Goal: Task Accomplishment & Management: Manage account settings

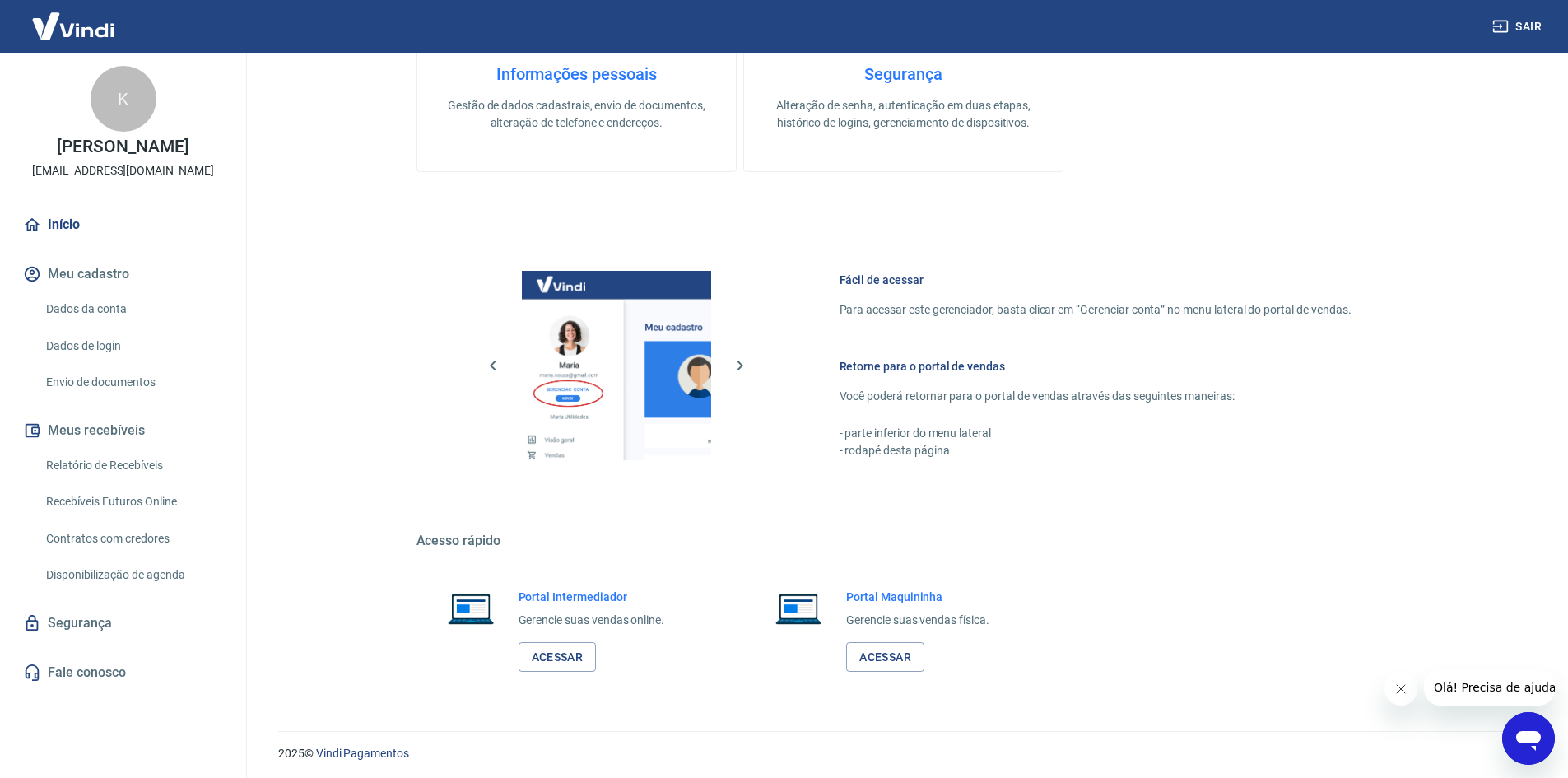
scroll to position [830, 0]
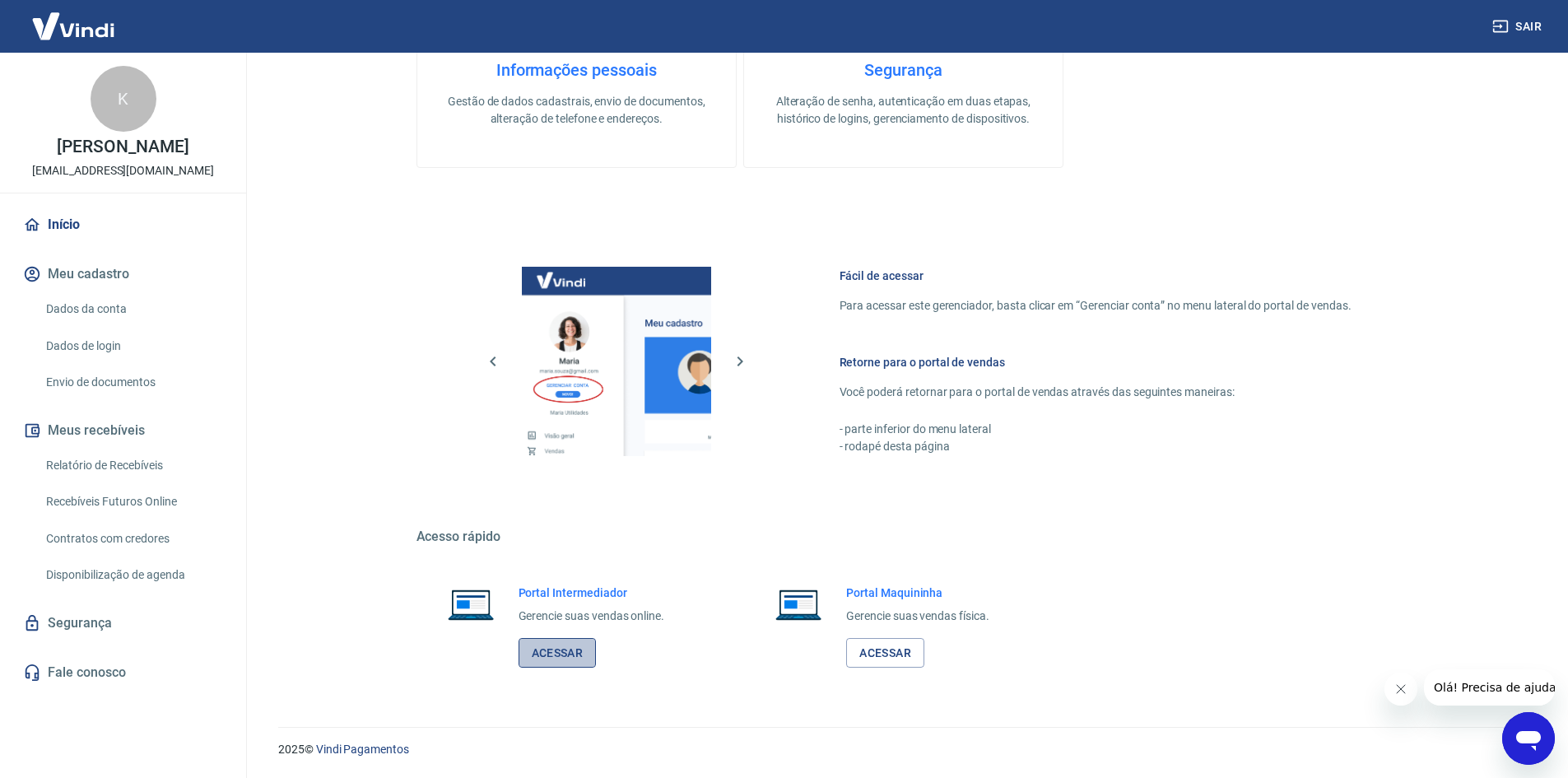
click at [548, 651] on link "Acessar" at bounding box center [557, 652] width 78 height 30
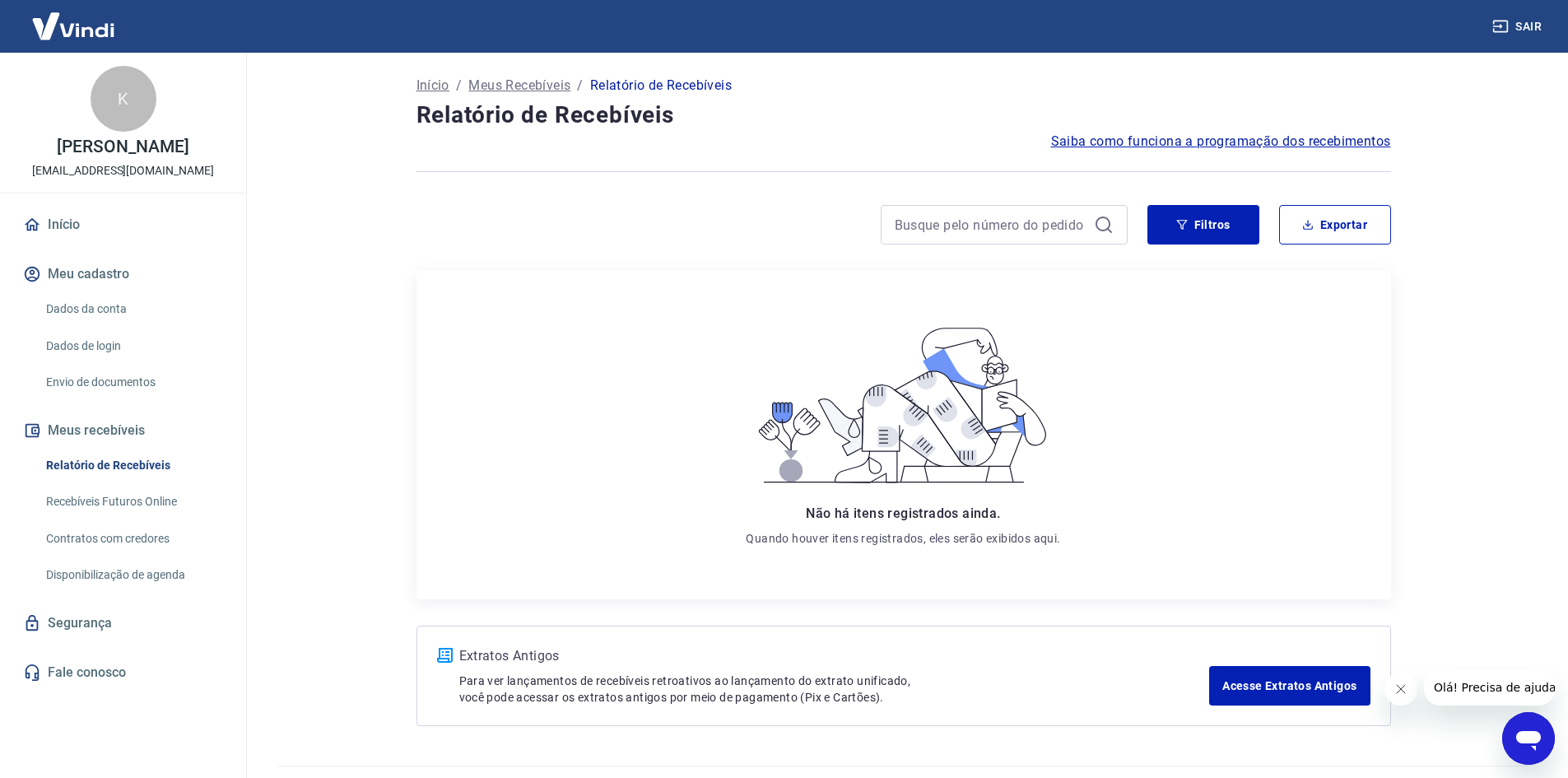
click at [67, 219] on link "Início" at bounding box center [123, 225] width 207 height 36
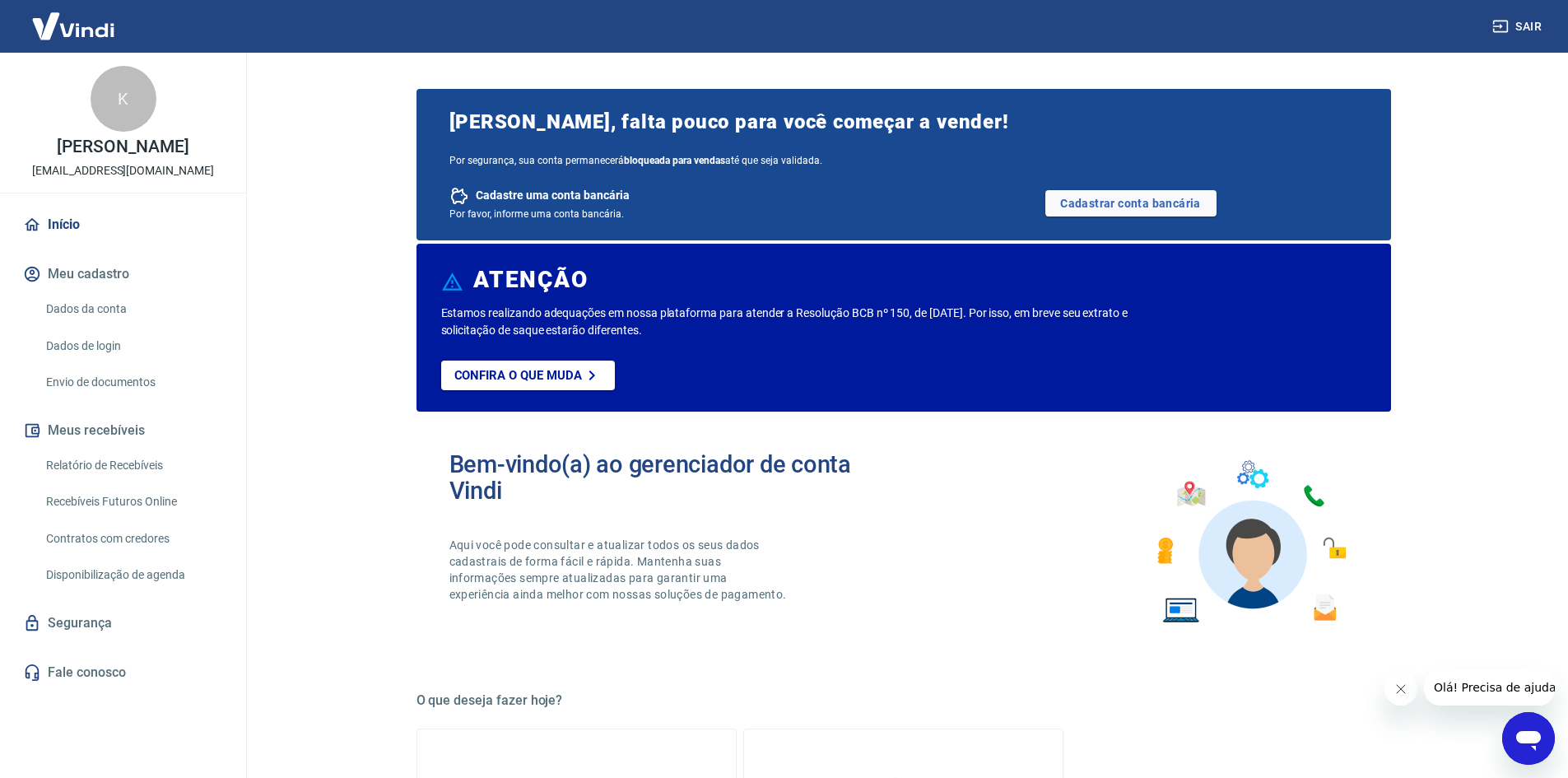
click at [89, 30] on img at bounding box center [73, 26] width 107 height 50
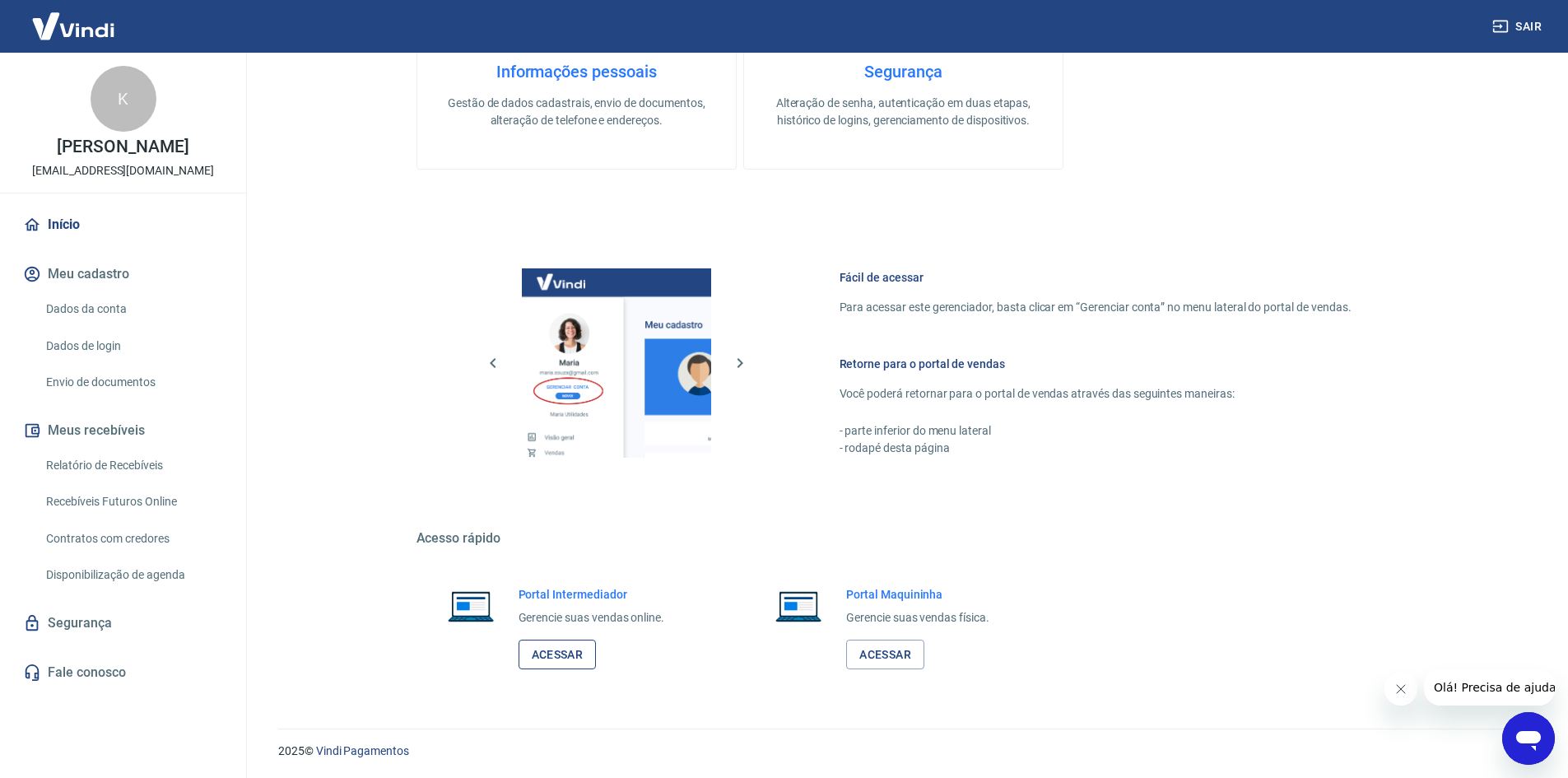
scroll to position [830, 0]
click at [557, 655] on link "Acessar" at bounding box center [557, 652] width 78 height 30
drag, startPoint x: 549, startPoint y: 659, endPoint x: 556, endPoint y: 644, distance: 16.6
click at [550, 659] on link "Acessar" at bounding box center [557, 652] width 78 height 30
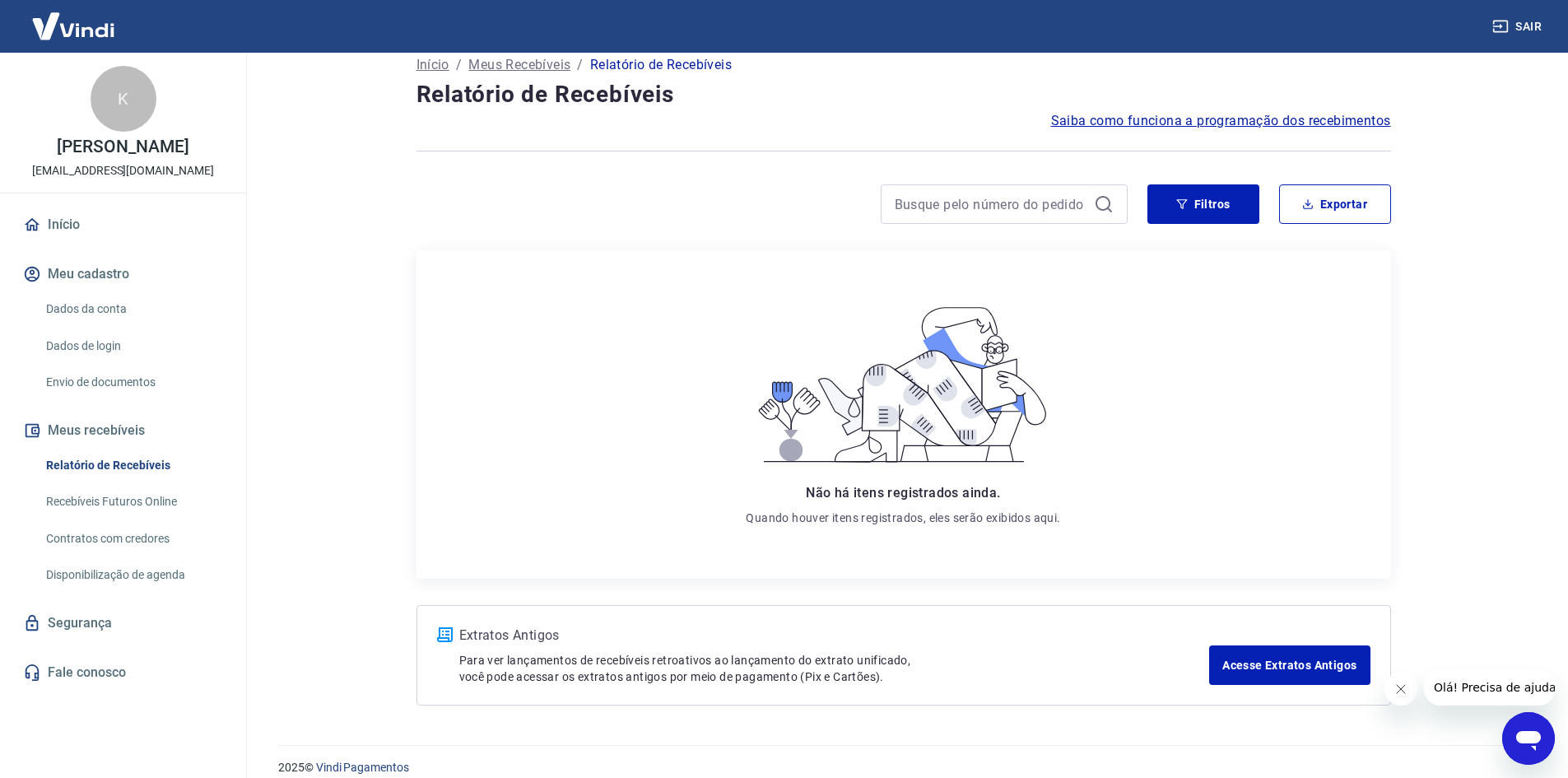
scroll to position [39, 0]
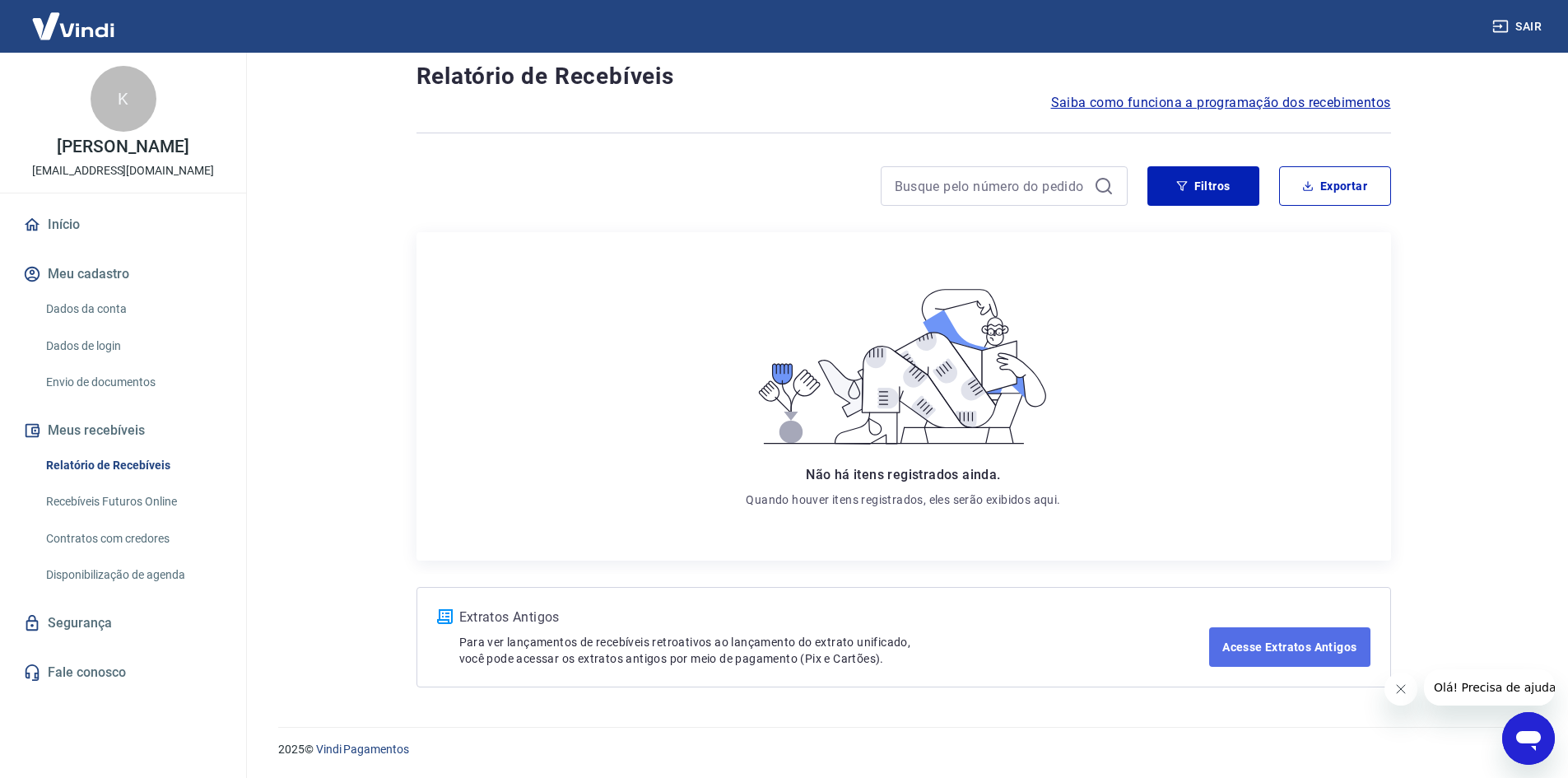
click at [1272, 655] on link "Acesse Extratos Antigos" at bounding box center [1289, 647] width 161 height 39
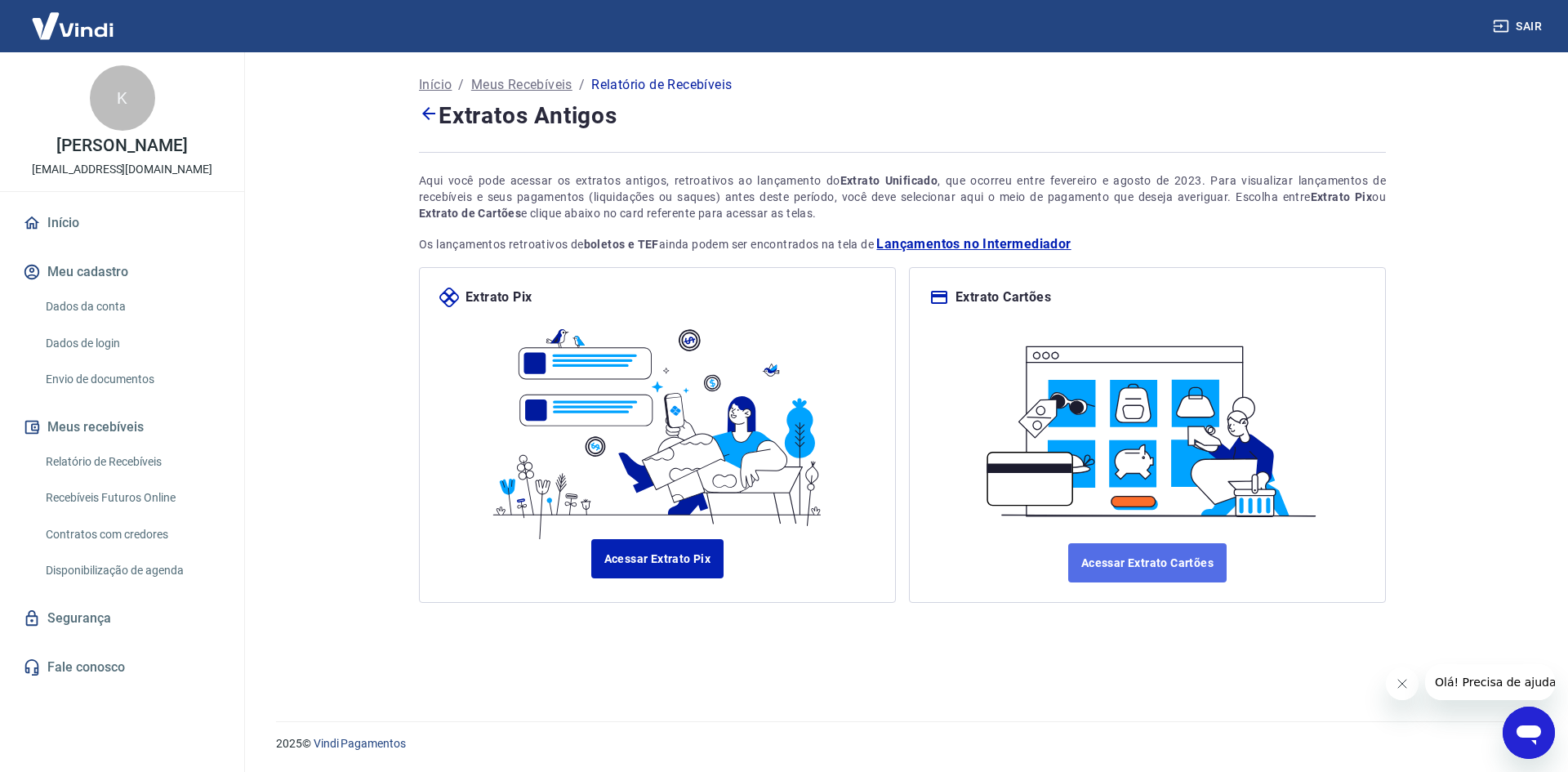
click at [1136, 556] on link "Acessar Extrato Cartões" at bounding box center [1147, 563] width 159 height 39
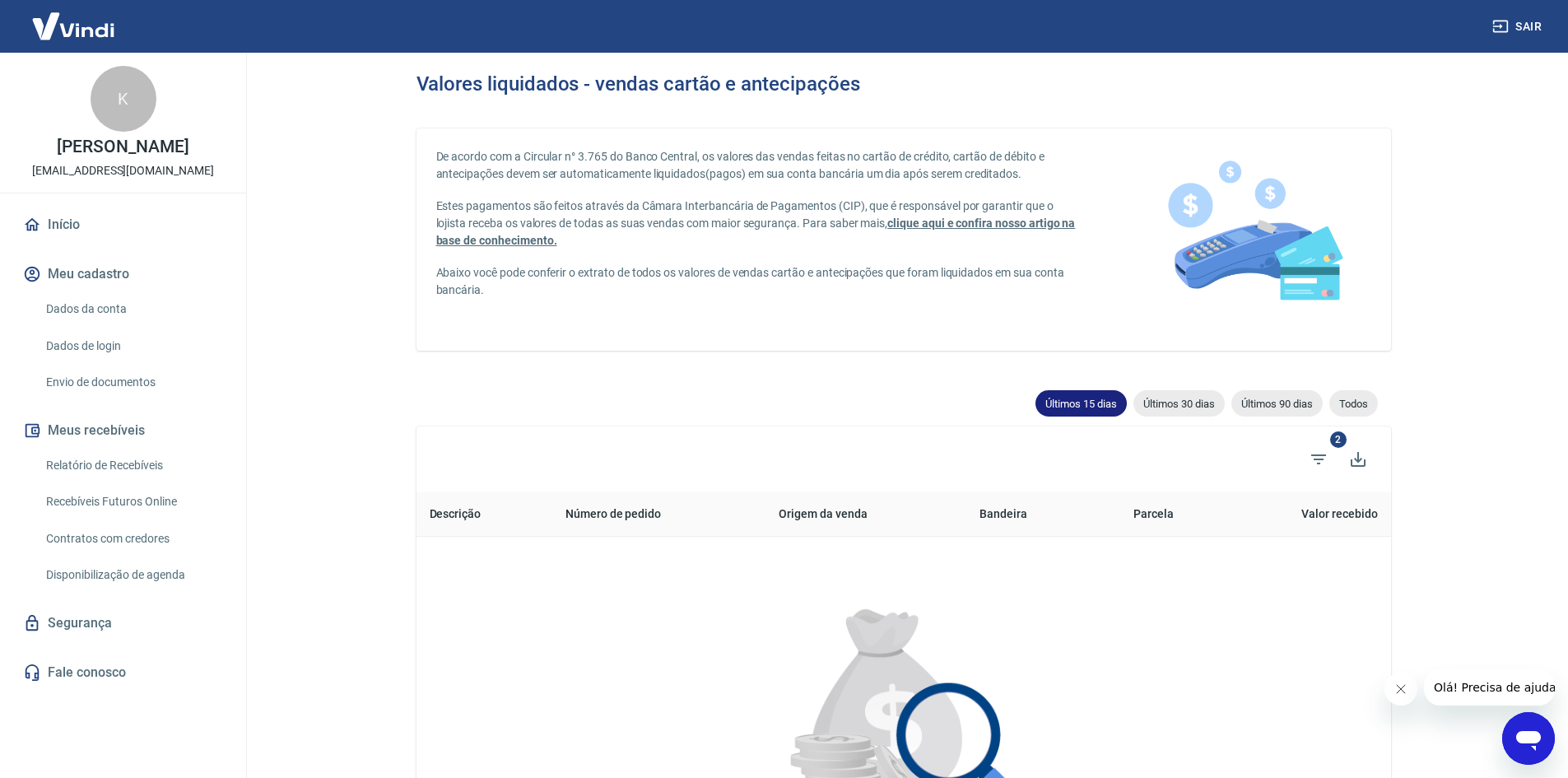
click at [1069, 405] on span "Últimos 15 dias" at bounding box center [1080, 403] width 91 height 13
click at [1169, 406] on span "Últimos 30 dias" at bounding box center [1178, 403] width 91 height 13
click at [1265, 411] on div "Últimos 90 dias" at bounding box center [1277, 403] width 91 height 26
type input "18/06/2025"
click at [1347, 405] on span "Todos" at bounding box center [1353, 403] width 48 height 13
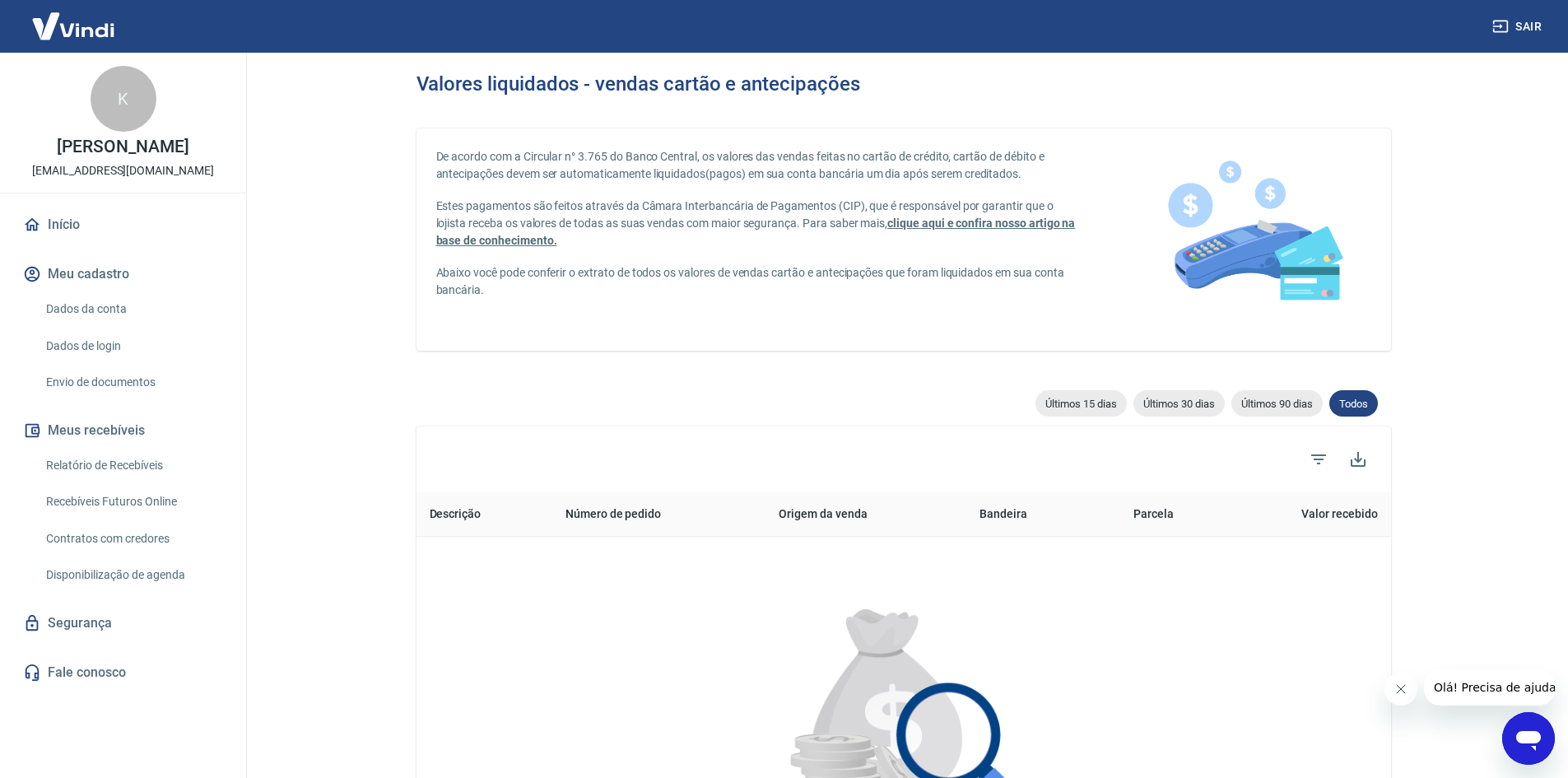
click at [142, 465] on link "Relatório de Recebíveis" at bounding box center [132, 465] width 186 height 33
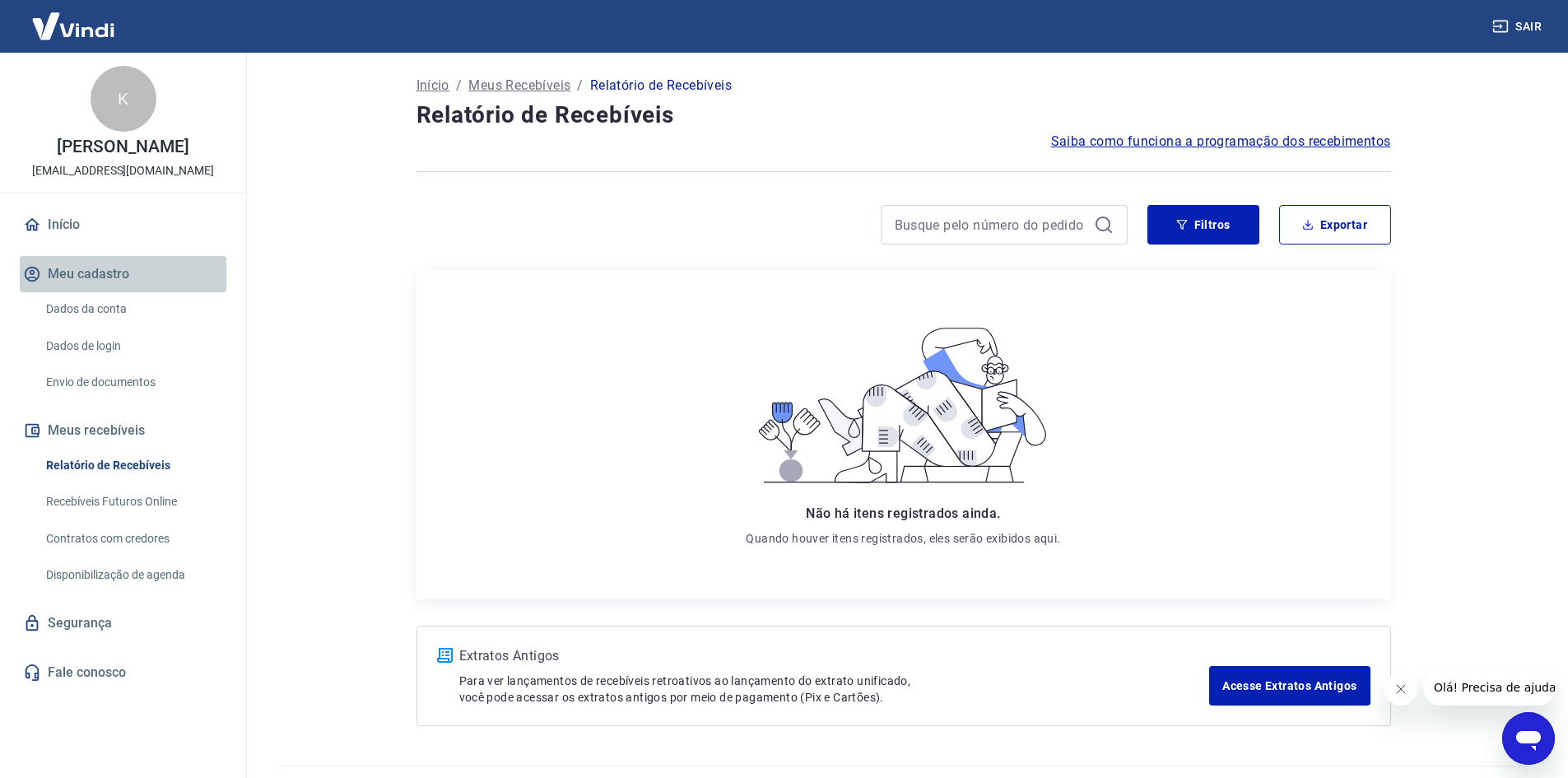
click at [69, 279] on button "Meu cadastro" at bounding box center [123, 274] width 207 height 36
click at [69, 218] on link "Início" at bounding box center [123, 225] width 207 height 36
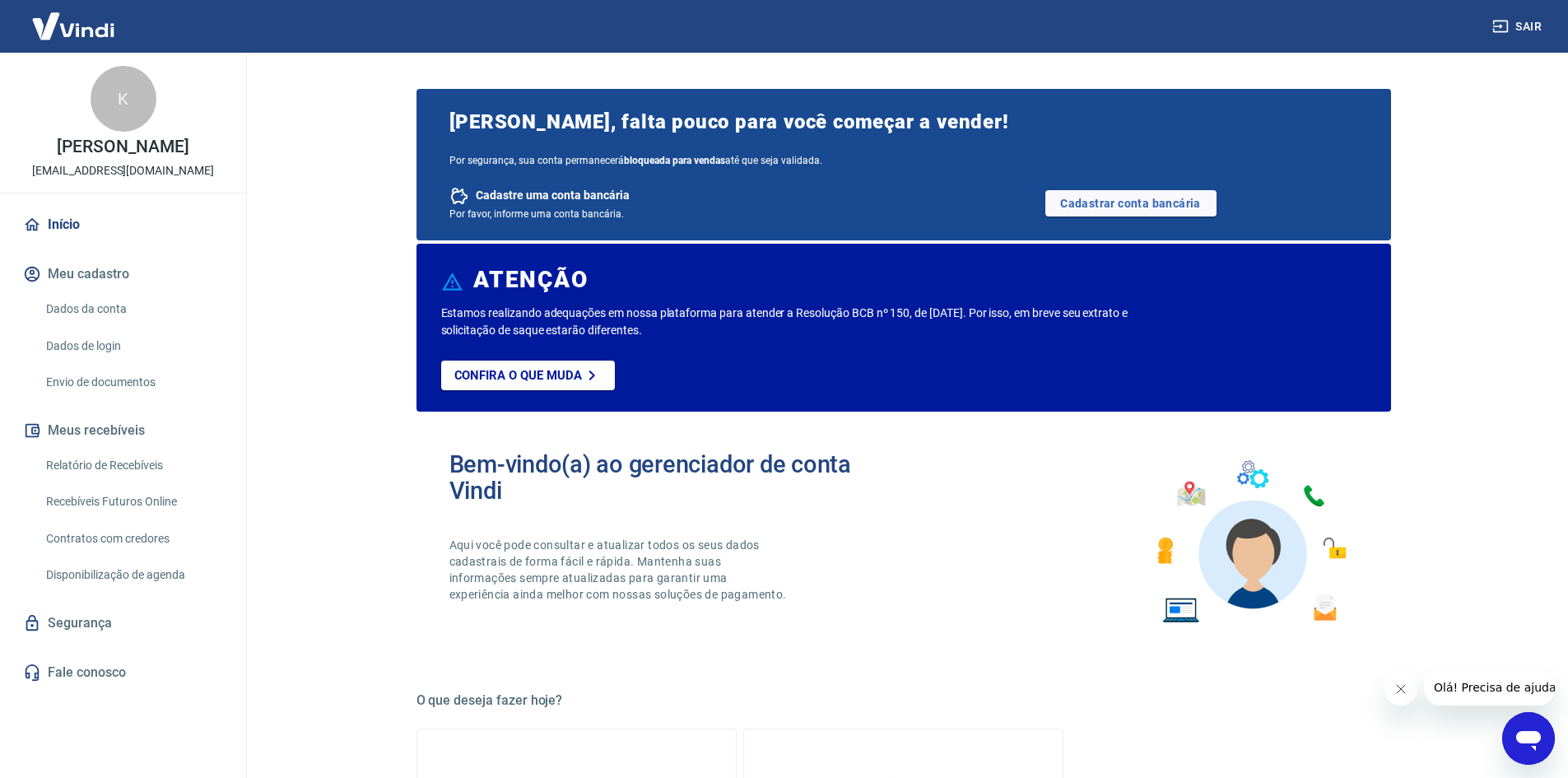
click at [104, 163] on p "[EMAIL_ADDRESS][DOMAIN_NAME]" at bounding box center [123, 171] width 182 height 18
click at [119, 107] on div "K" at bounding box center [123, 98] width 66 height 66
click at [68, 32] on img at bounding box center [73, 26] width 107 height 50
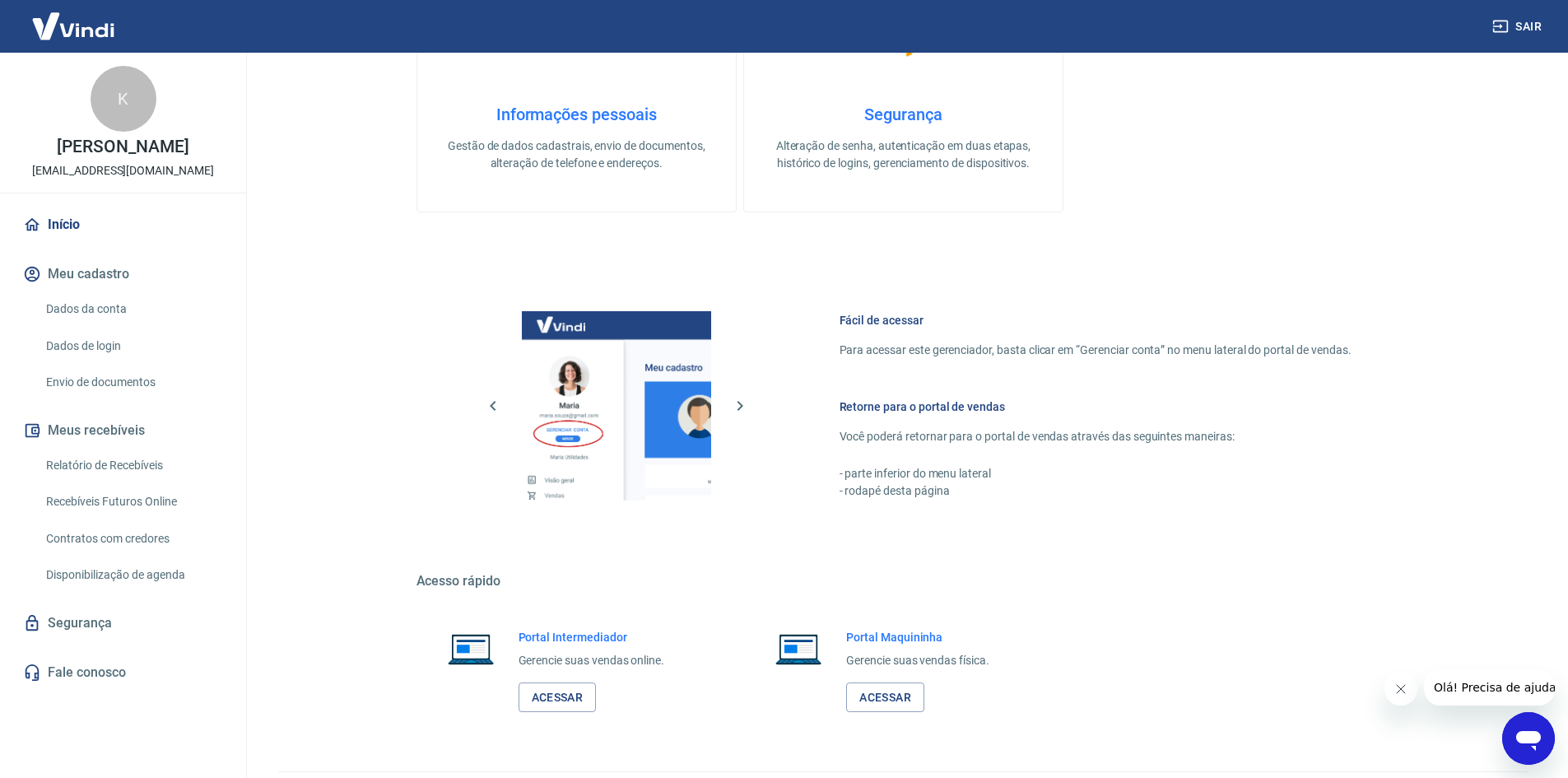
scroll to position [830, 0]
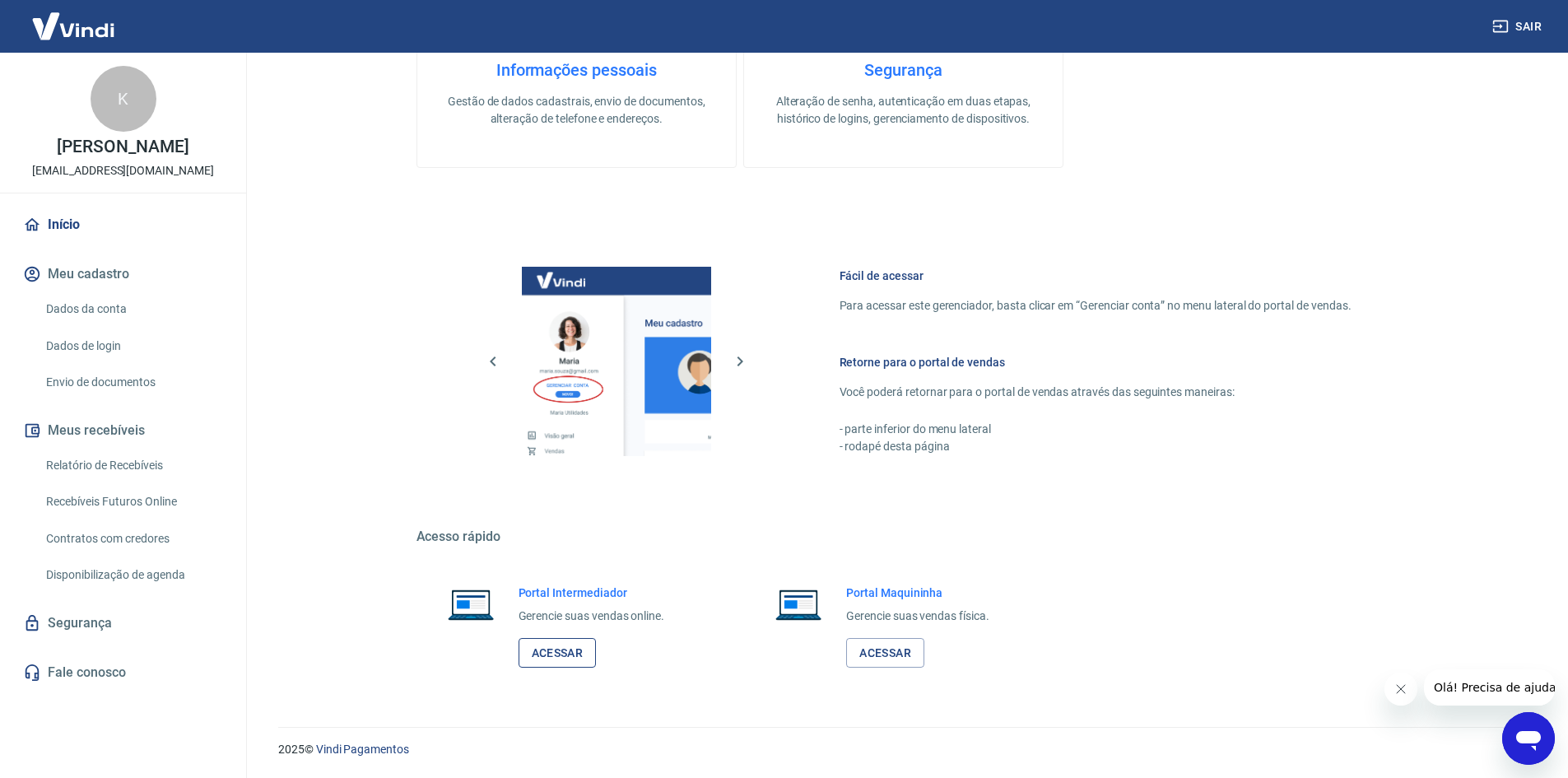
click at [561, 655] on link "Acessar" at bounding box center [557, 652] width 78 height 30
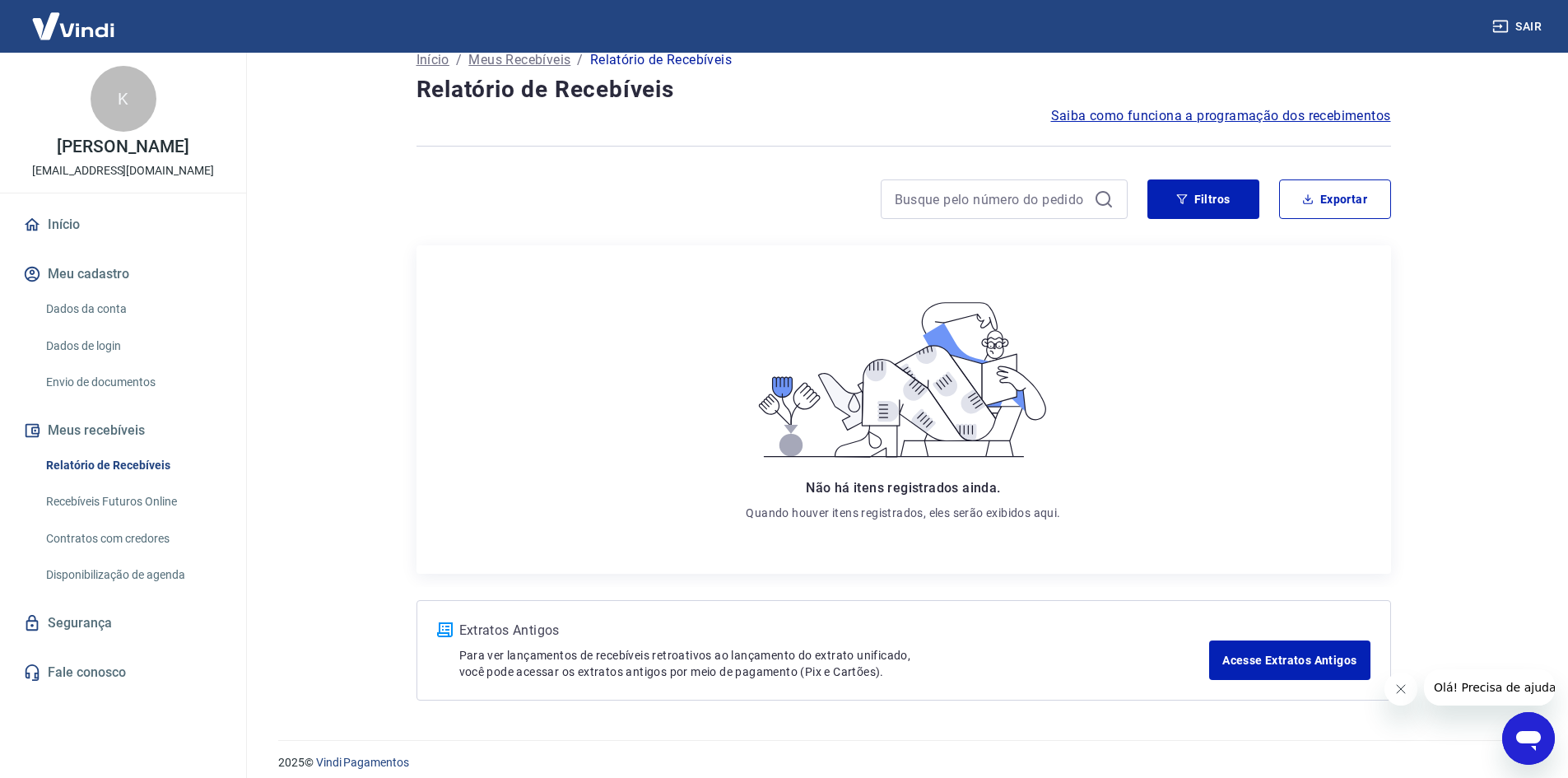
scroll to position [39, 0]
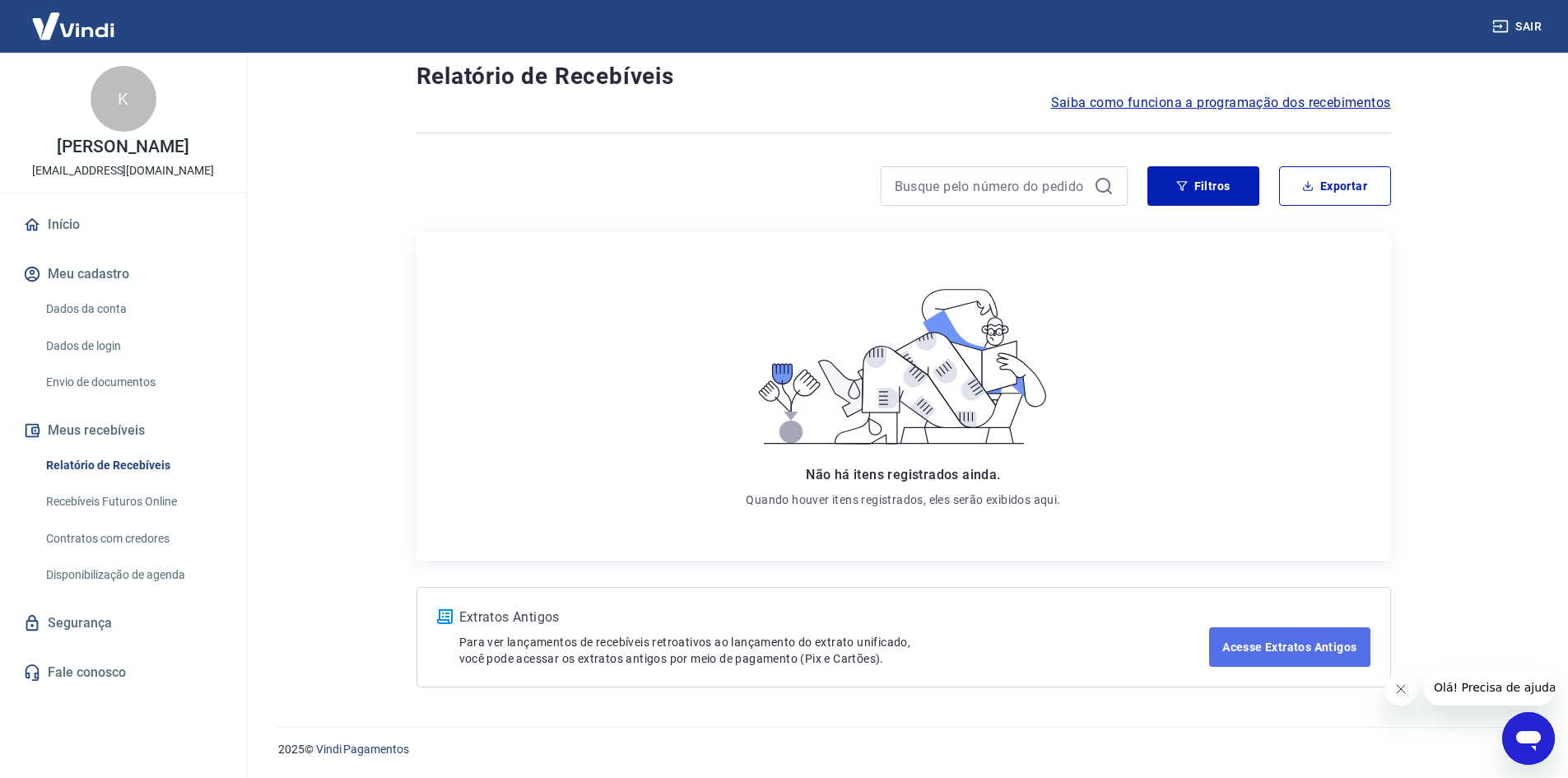
click at [1287, 650] on link "Acesse Extratos Antigos" at bounding box center [1289, 647] width 161 height 39
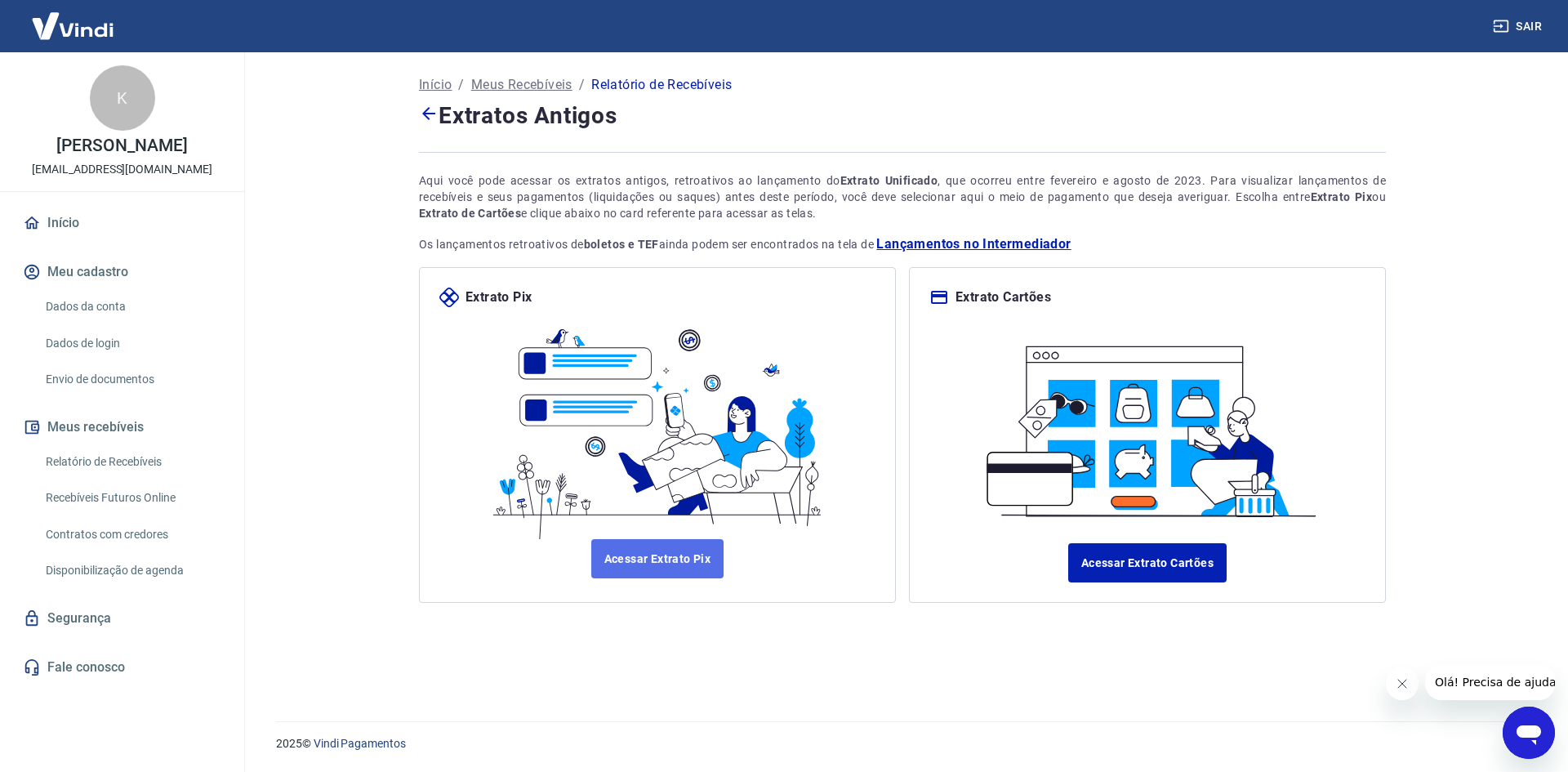
click at [670, 564] on link "Acessar Extrato Pix" at bounding box center [657, 559] width 133 height 39
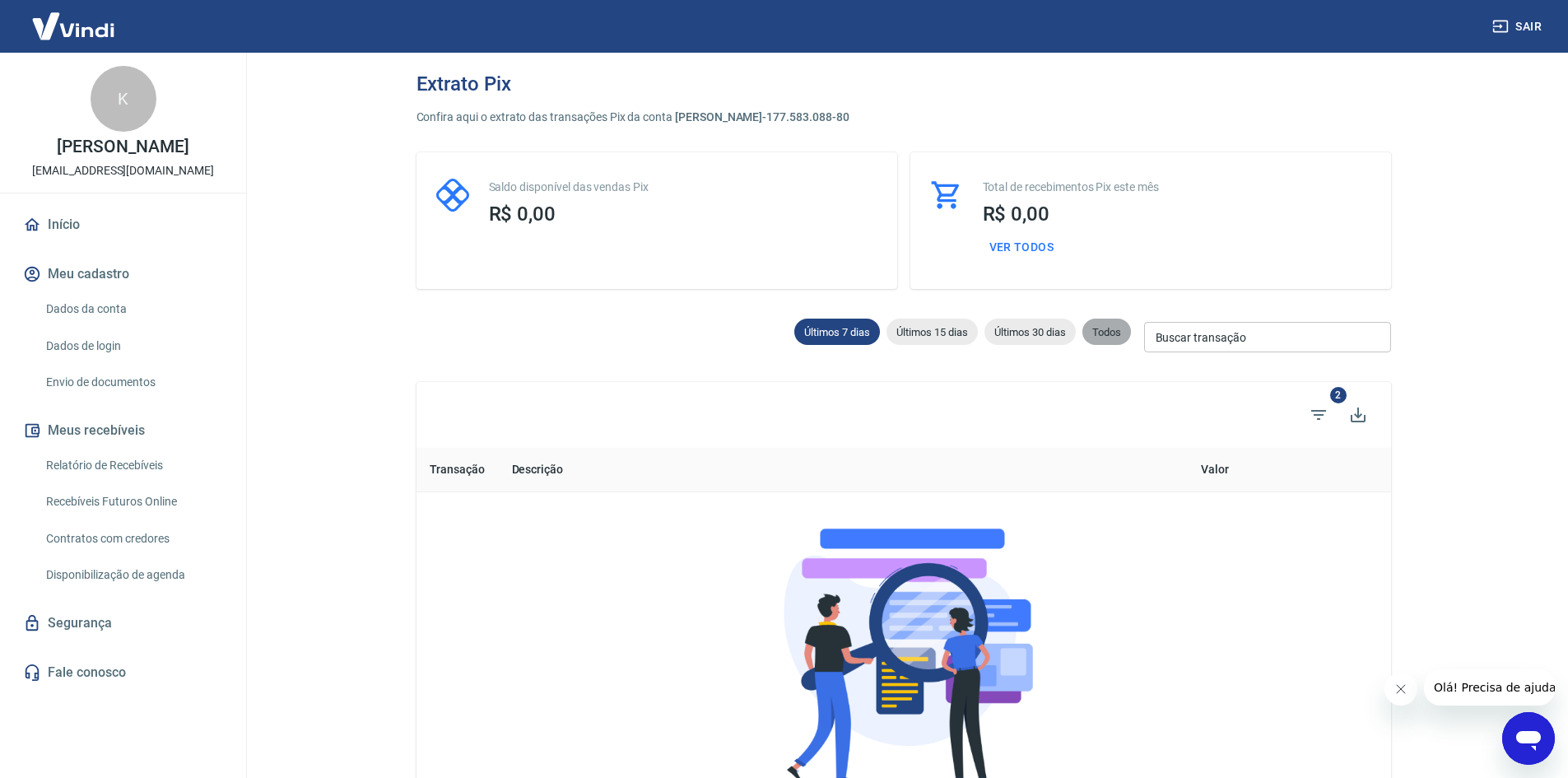
click at [1100, 326] on span "Todos" at bounding box center [1106, 332] width 48 height 13
click at [995, 327] on span "Últimos 30 dias" at bounding box center [1029, 332] width 91 height 13
type input "17/08/2025"
type input "16/09/2025"
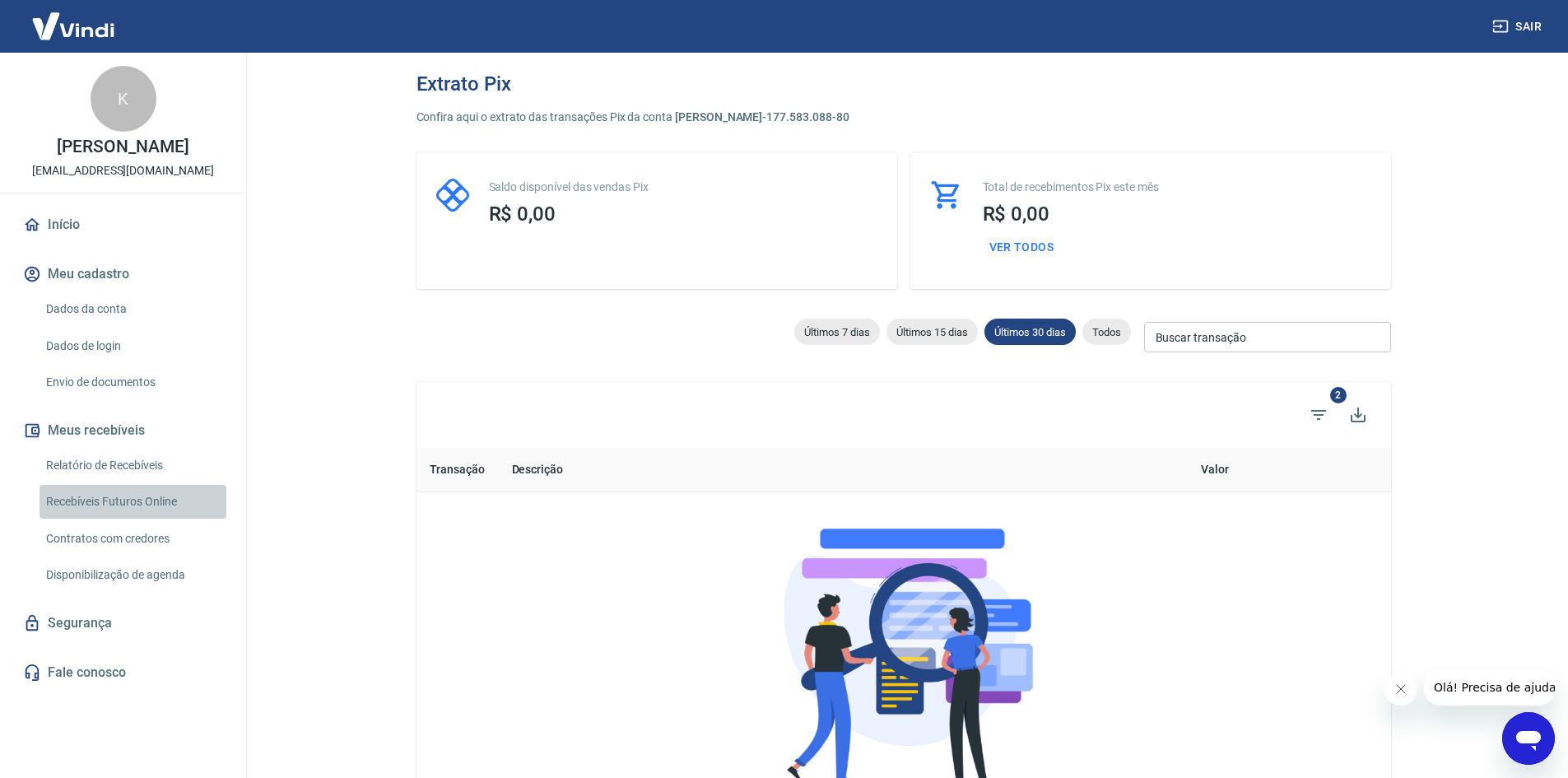
click at [100, 496] on link "Recebíveis Futuros Online" at bounding box center [132, 501] width 186 height 33
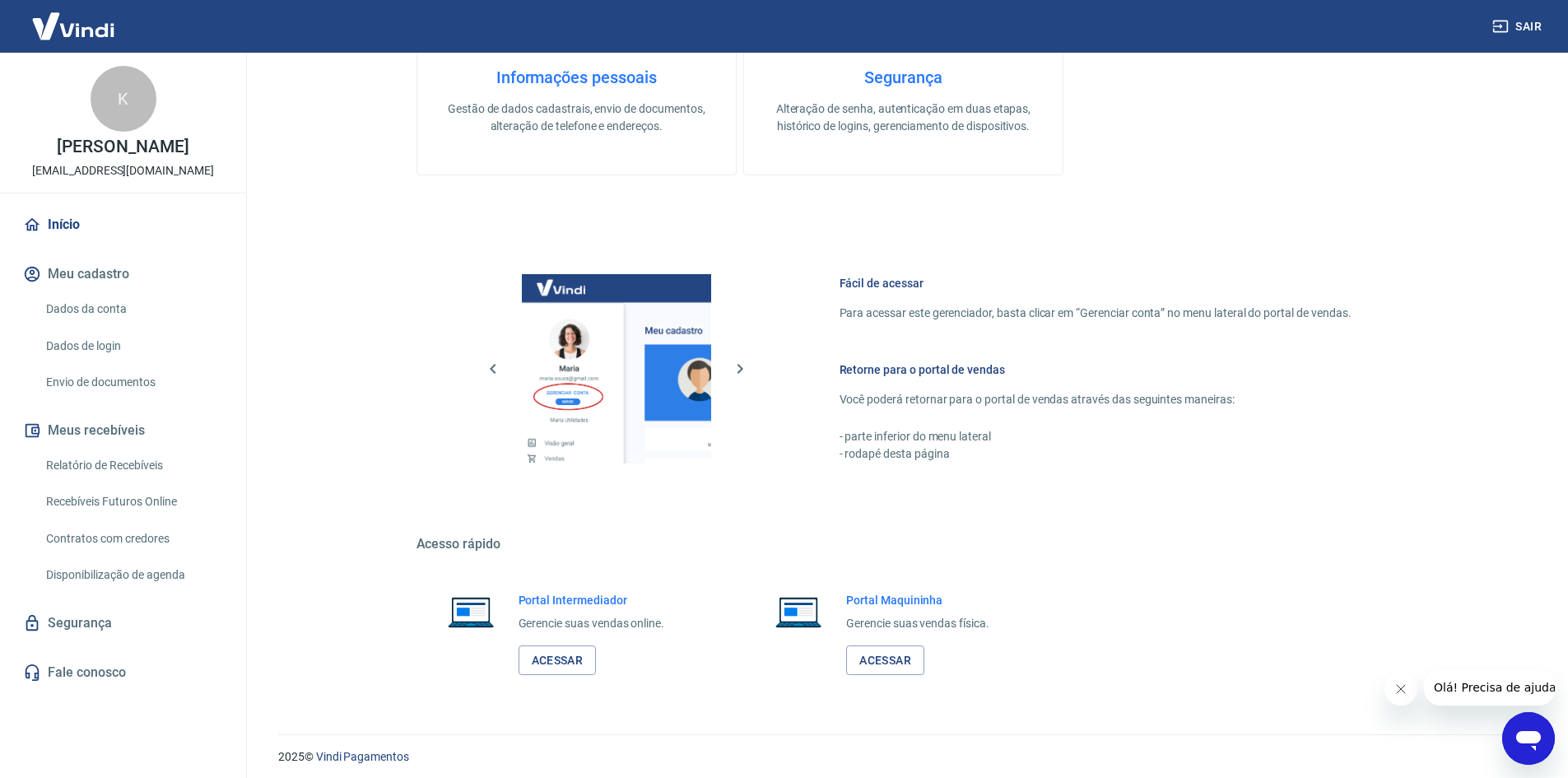
scroll to position [830, 0]
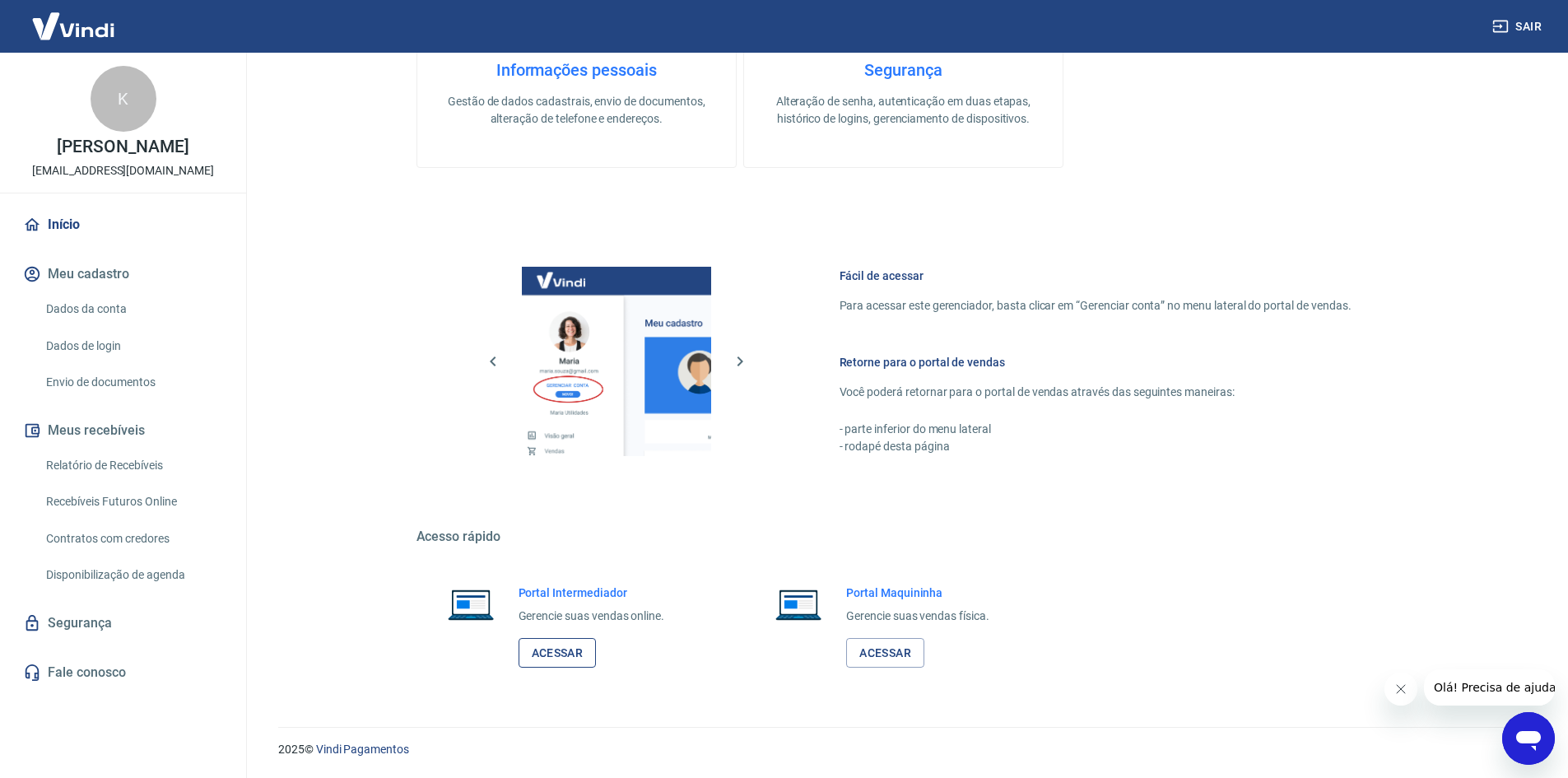
click at [561, 650] on link "Acessar" at bounding box center [557, 652] width 78 height 30
click at [1535, 25] on button "Sair" at bounding box center [1519, 26] width 59 height 30
